Goal: Book appointment/travel/reservation

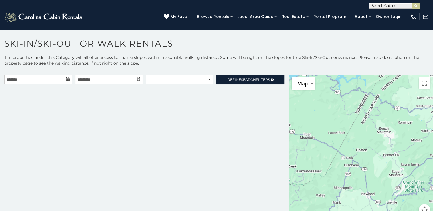
scroll to position [8, 0]
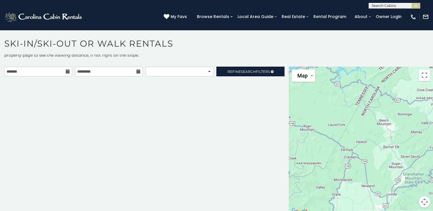
click at [68, 72] on icon at bounding box center [68, 72] width 4 height 4
click at [56, 70] on input "text" at bounding box center [38, 72] width 68 height 10
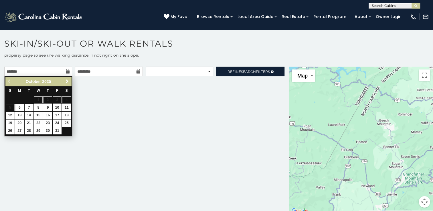
click at [66, 82] on span "Next" at bounding box center [67, 81] width 5 height 5
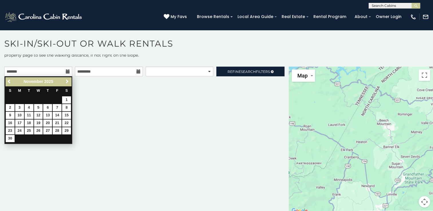
click at [66, 82] on span "Next" at bounding box center [67, 81] width 5 height 5
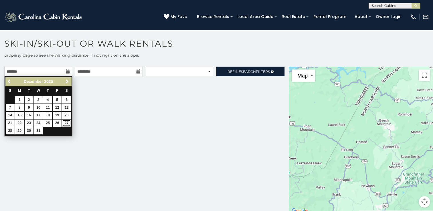
click at [65, 123] on link "27" at bounding box center [66, 123] width 9 height 7
type input "**********"
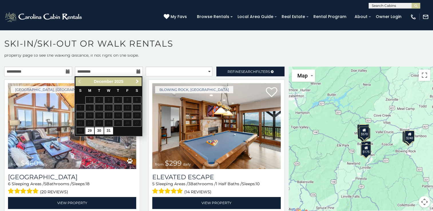
click at [136, 78] on link "Next" at bounding box center [137, 81] width 7 height 7
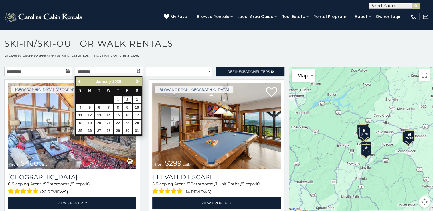
click at [126, 98] on link "2" at bounding box center [127, 99] width 9 height 7
type input "**********"
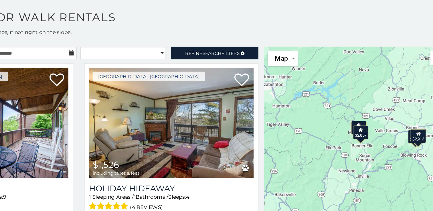
click at [352, 144] on div "$2,584 $1,526 $2,857 $2,749 $2,913" at bounding box center [361, 141] width 144 height 148
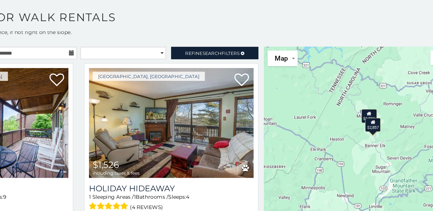
click at [357, 136] on div "$2,584 $1,526 $2,857 $2,749 $2,913" at bounding box center [361, 141] width 144 height 148
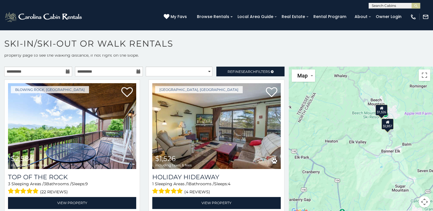
click at [366, 129] on div "$2,584 $1,526 $2,857 $2,749 $2,913" at bounding box center [361, 141] width 144 height 148
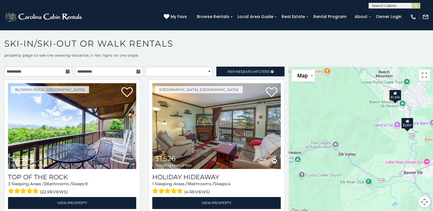
click at [385, 120] on div "$2,584 $1,526 $2,857 $2,749 $2,913" at bounding box center [361, 141] width 144 height 148
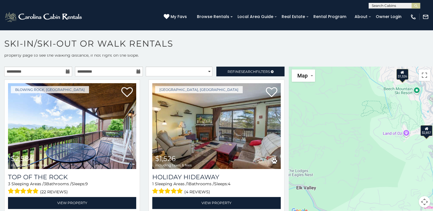
click at [385, 120] on div "$2,584 $1,526 $2,857 $2,749 $2,913" at bounding box center [361, 141] width 144 height 148
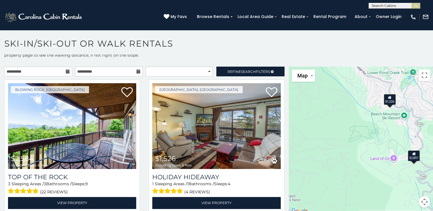
drag, startPoint x: 402, startPoint y: 98, endPoint x: 387, endPoint y: 126, distance: 32.5
click at [387, 126] on div "$2,584 $1,526 $2,857 $2,749 $2,913" at bounding box center [361, 141] width 144 height 148
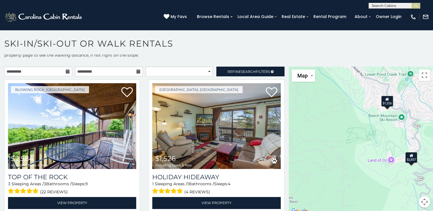
click at [388, 102] on div "$1,526" at bounding box center [387, 101] width 12 height 11
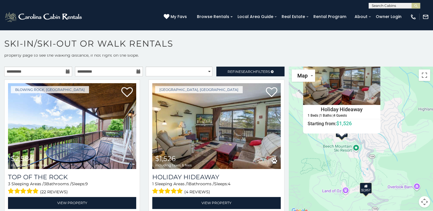
drag, startPoint x: 354, startPoint y: 173, endPoint x: 316, endPoint y: 122, distance: 64.2
click at [316, 122] on div "$2,584 $1,526 $2,857 $2,749 $2,913 Holiday Hideaway 1 Beds | 1 Baths | 4 Guests…" at bounding box center [361, 141] width 144 height 148
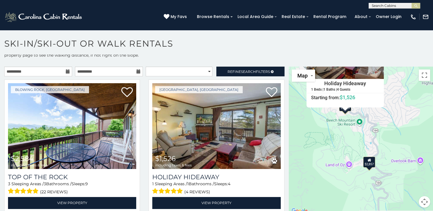
click at [364, 163] on div "$2,857" at bounding box center [369, 161] width 12 height 11
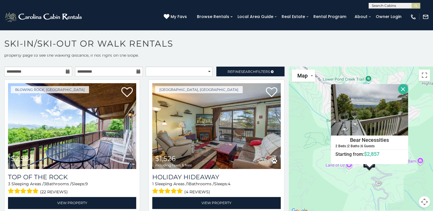
click at [313, 147] on div "$2,584 $1,526 $2,857 $2,749 $2,913 Bear Necessities 2 Beds | 2 Baths | 6 Guests…" at bounding box center [361, 141] width 144 height 148
